Goal: Task Accomplishment & Management: Manage account settings

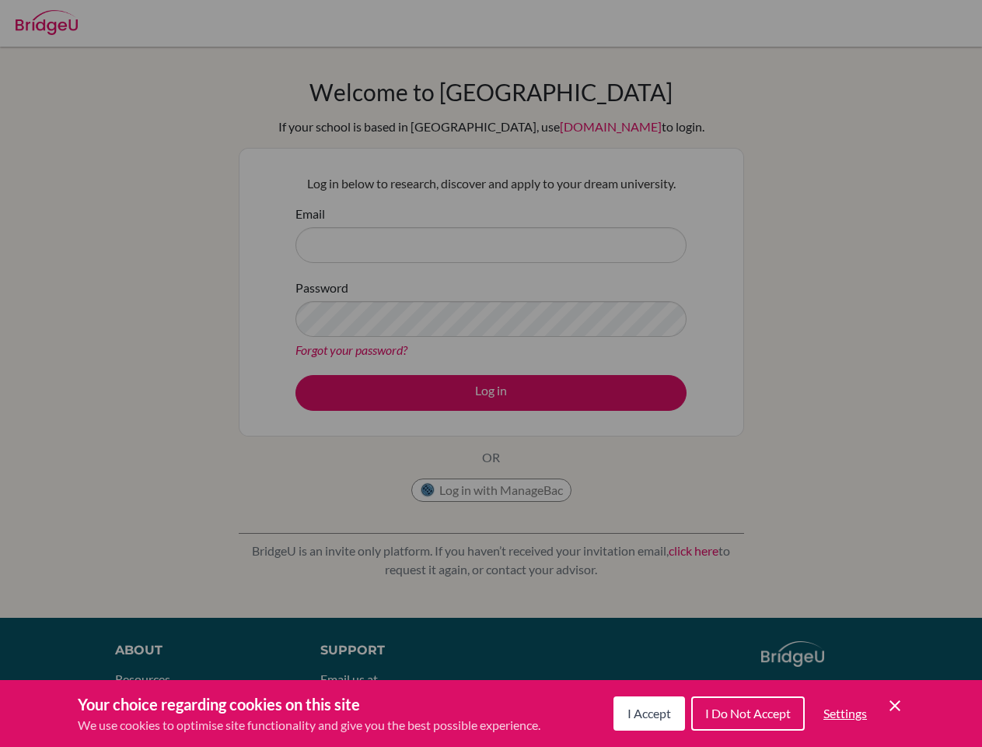
click at [647, 713] on span "I Accept" at bounding box center [650, 712] width 44 height 15
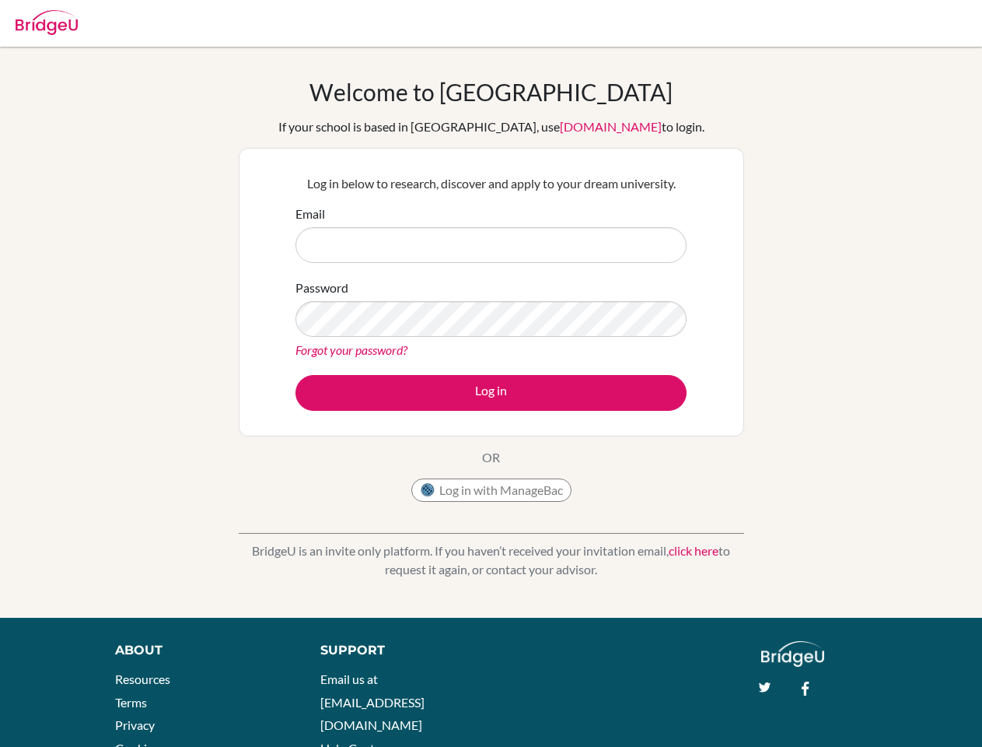
click at [747, 713] on div "Support Email us at [EMAIL_ADDRESS][DOMAIN_NAME] Help Center" at bounding box center [523, 704] width 453 height 127
click at [845, 713] on div "About Resources Terms Privacy Cookies Acknowledgements Support Email us at [EMA…" at bounding box center [491, 716] width 982 height 150
click at [895, 705] on div "About Resources Terms Privacy Cookies Acknowledgements Support Email us at [EMA…" at bounding box center [491, 716] width 982 height 150
